Goal: Information Seeking & Learning: Learn about a topic

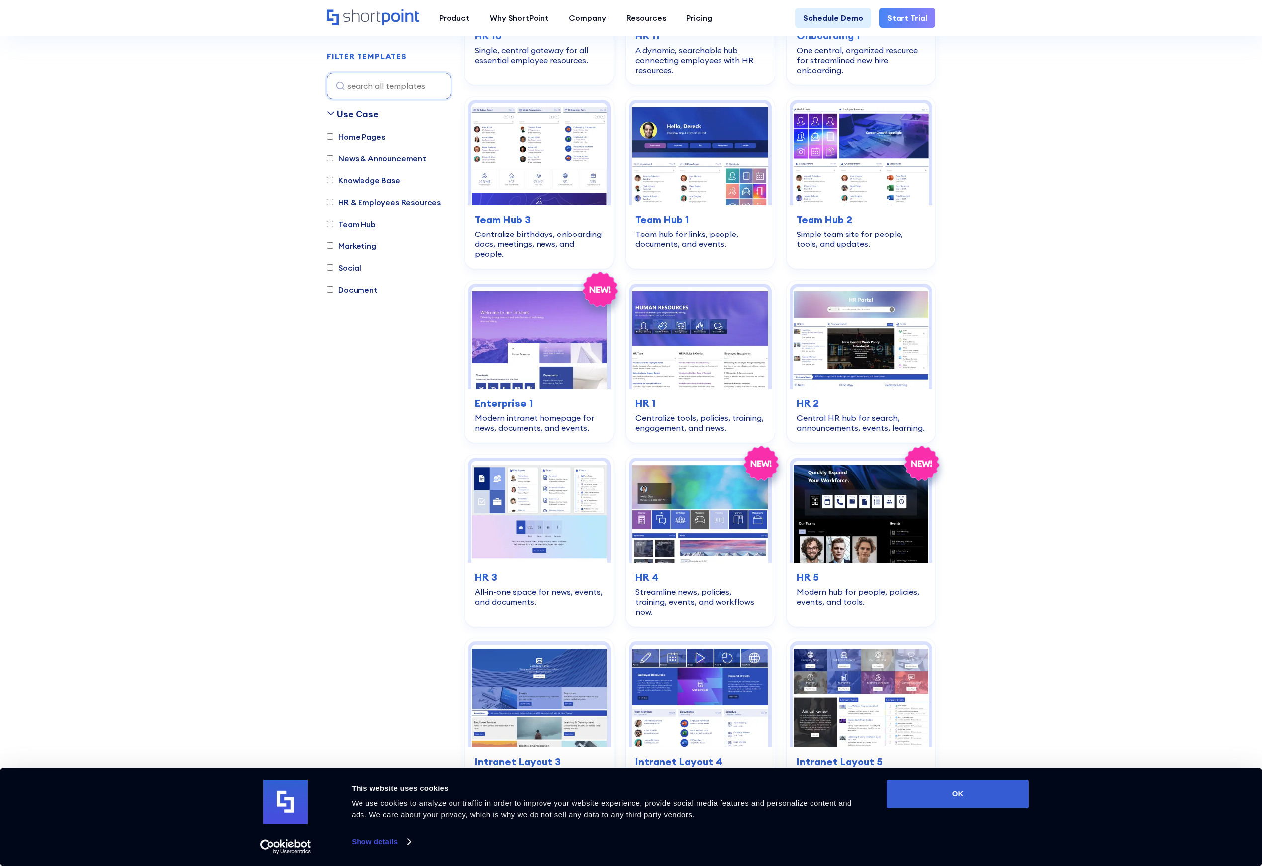
scroll to position [1127, 0]
click at [332, 173] on div "Home Pages News & Announcement Knowledge Base HR & Employees Resources Team Hub…" at bounding box center [389, 218] width 124 height 175
click at [332, 182] on input "Knowledge Base" at bounding box center [330, 180] width 6 height 6
checkbox input "true"
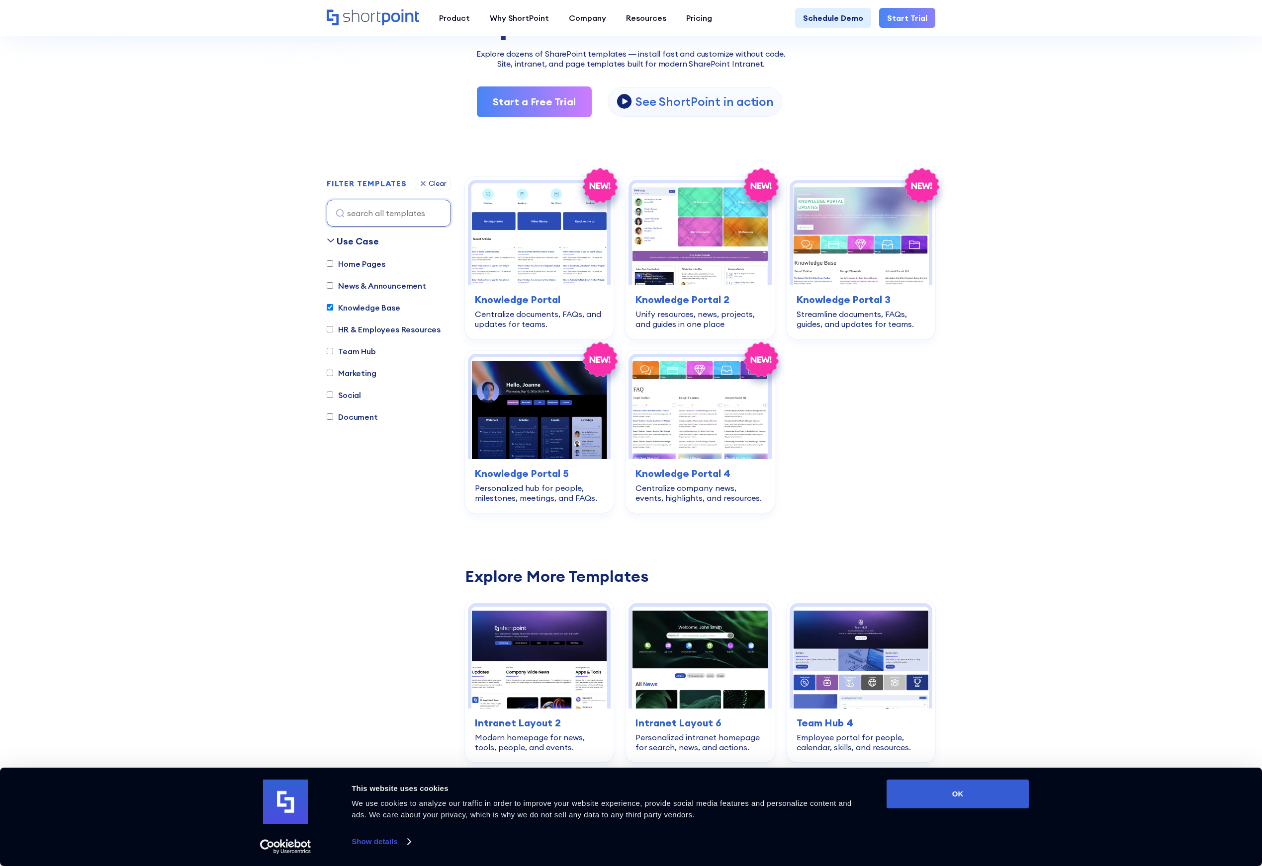
scroll to position [163, 0]
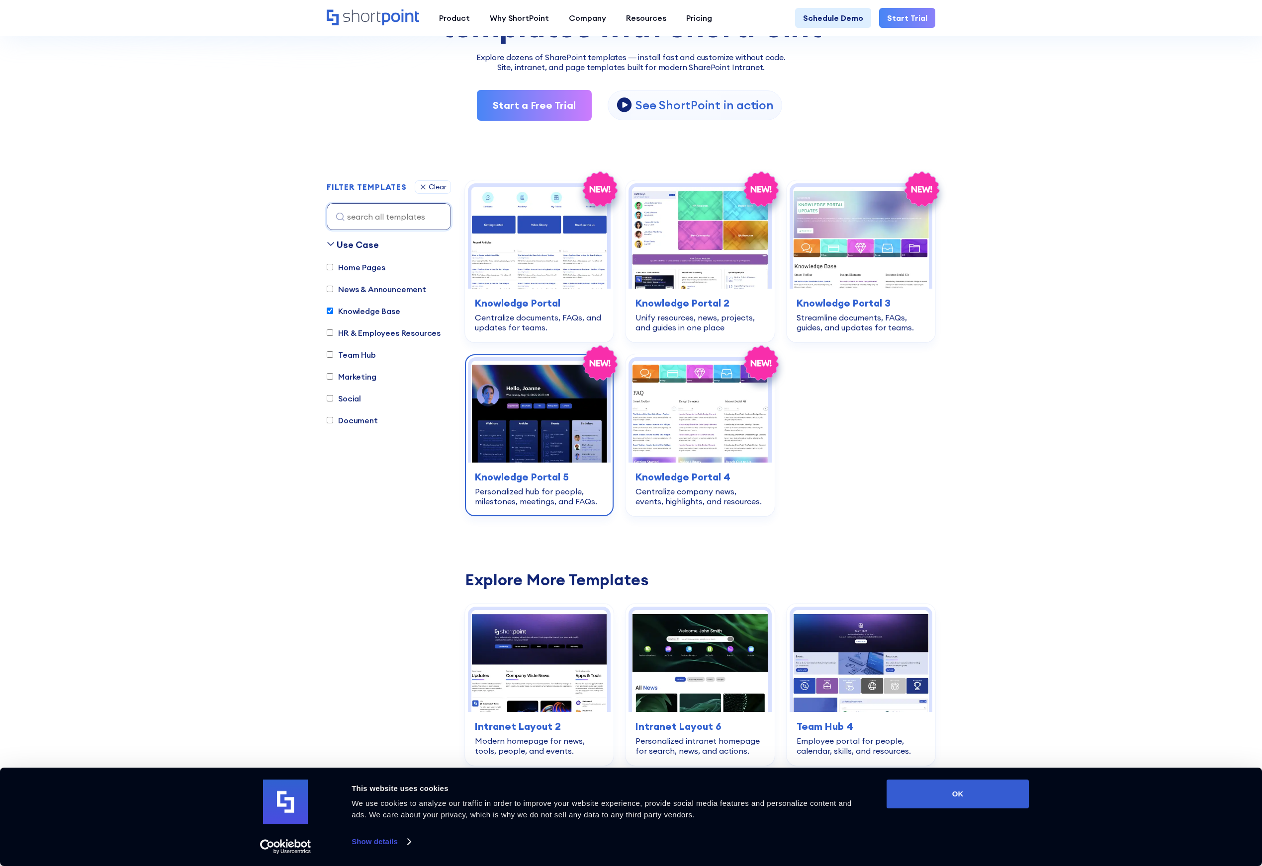
click at [495, 422] on img at bounding box center [539, 412] width 136 height 102
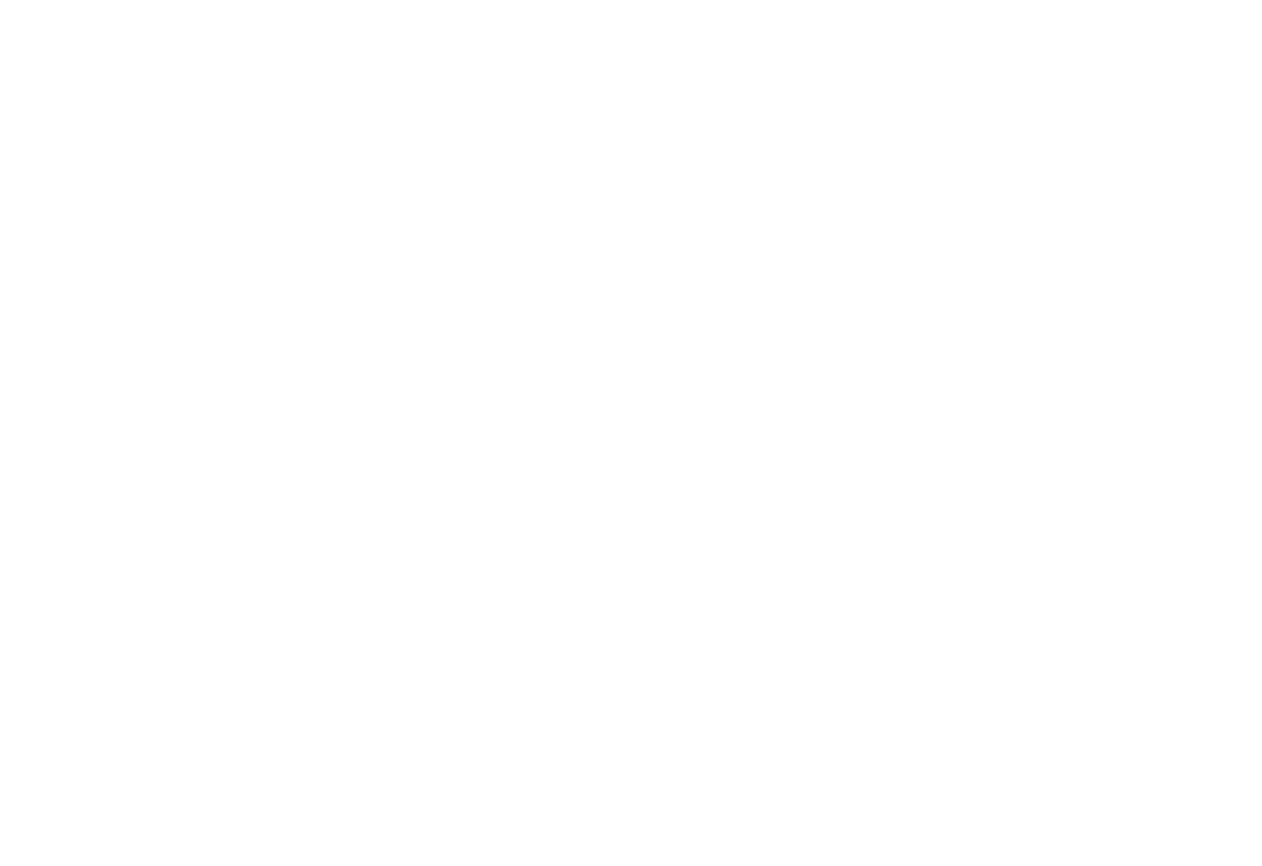
scroll to position [163, 0]
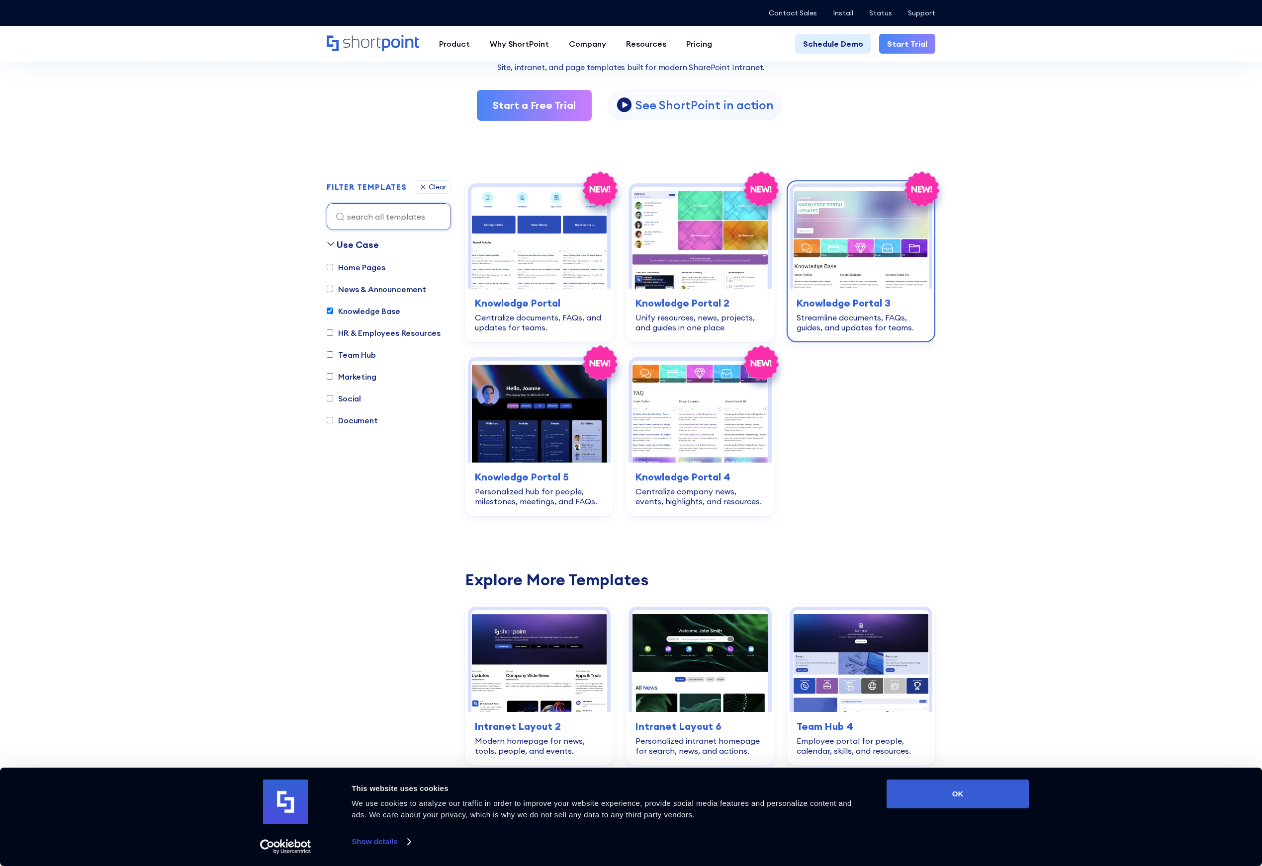
click at [834, 237] on img at bounding box center [861, 238] width 136 height 102
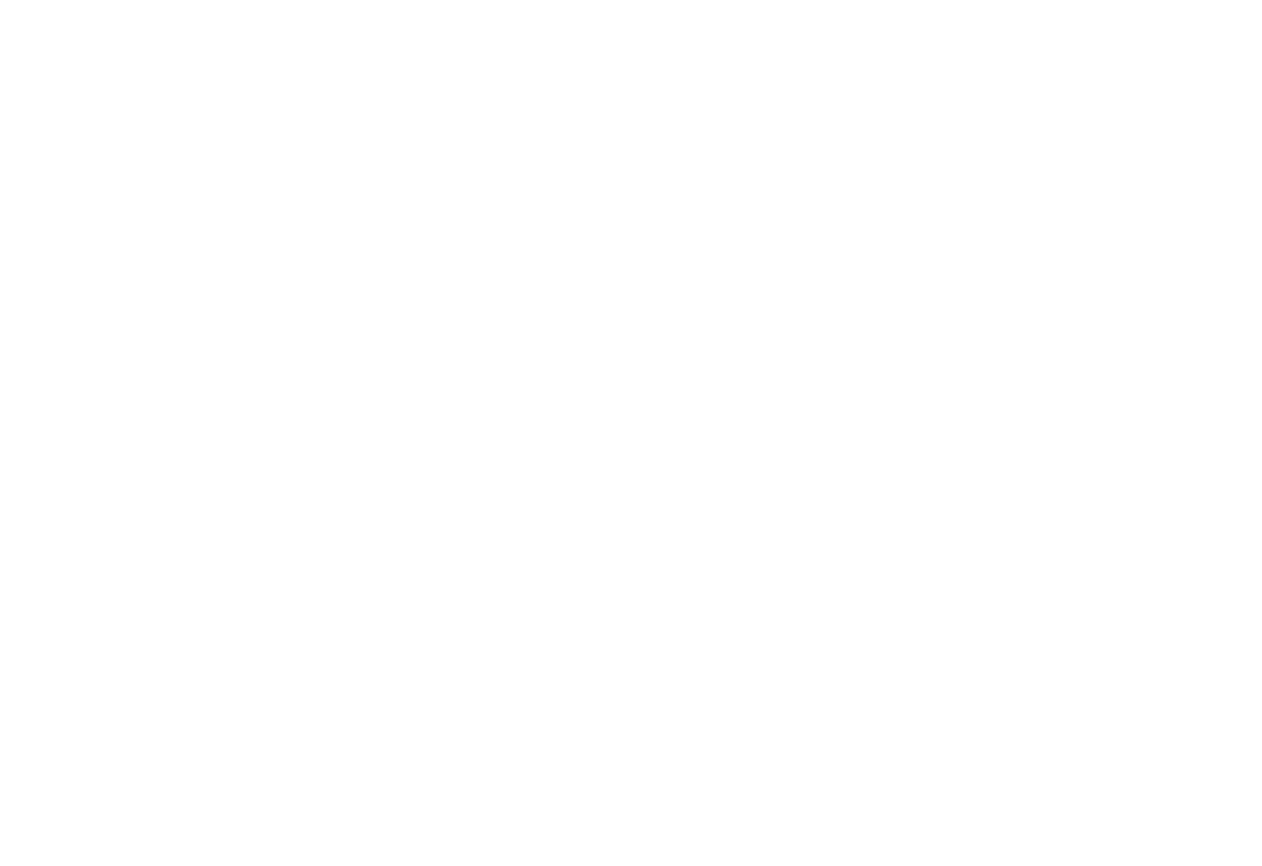
scroll to position [163, 0]
